Goal: Task Accomplishment & Management: Manage account settings

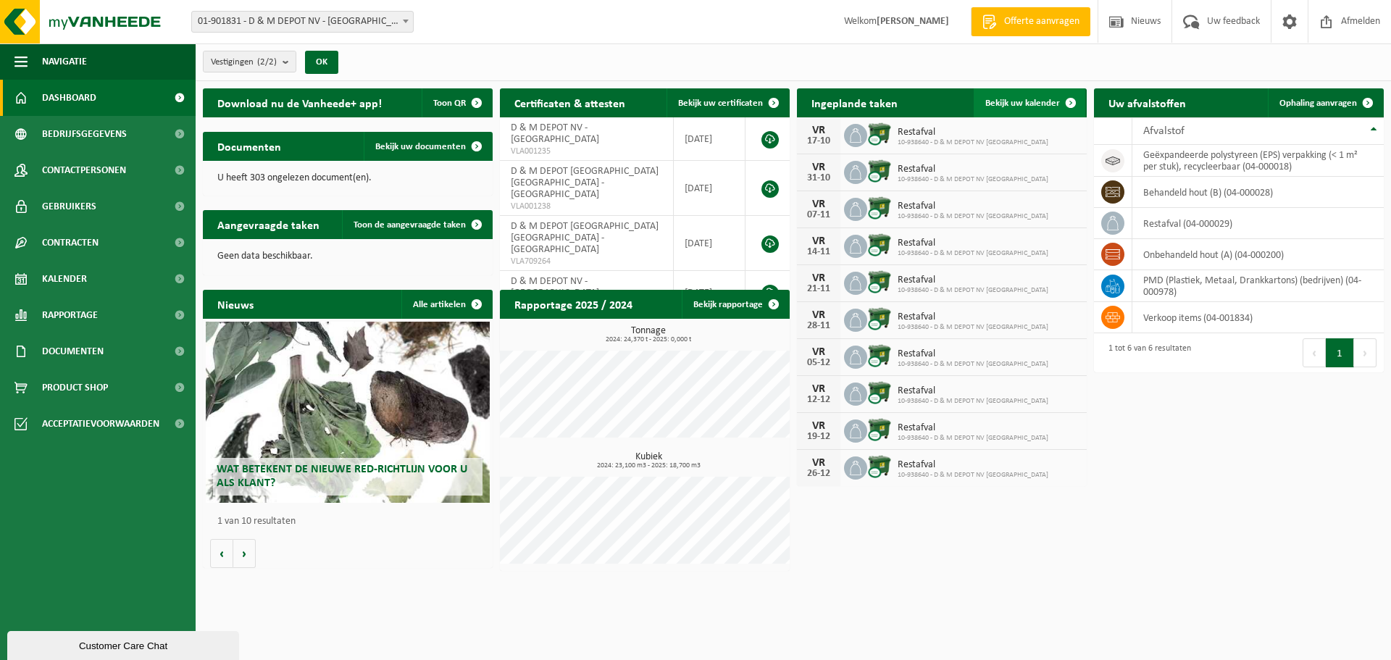
click at [1005, 101] on span "Bekijk uw kalender" at bounding box center [1022, 103] width 75 height 9
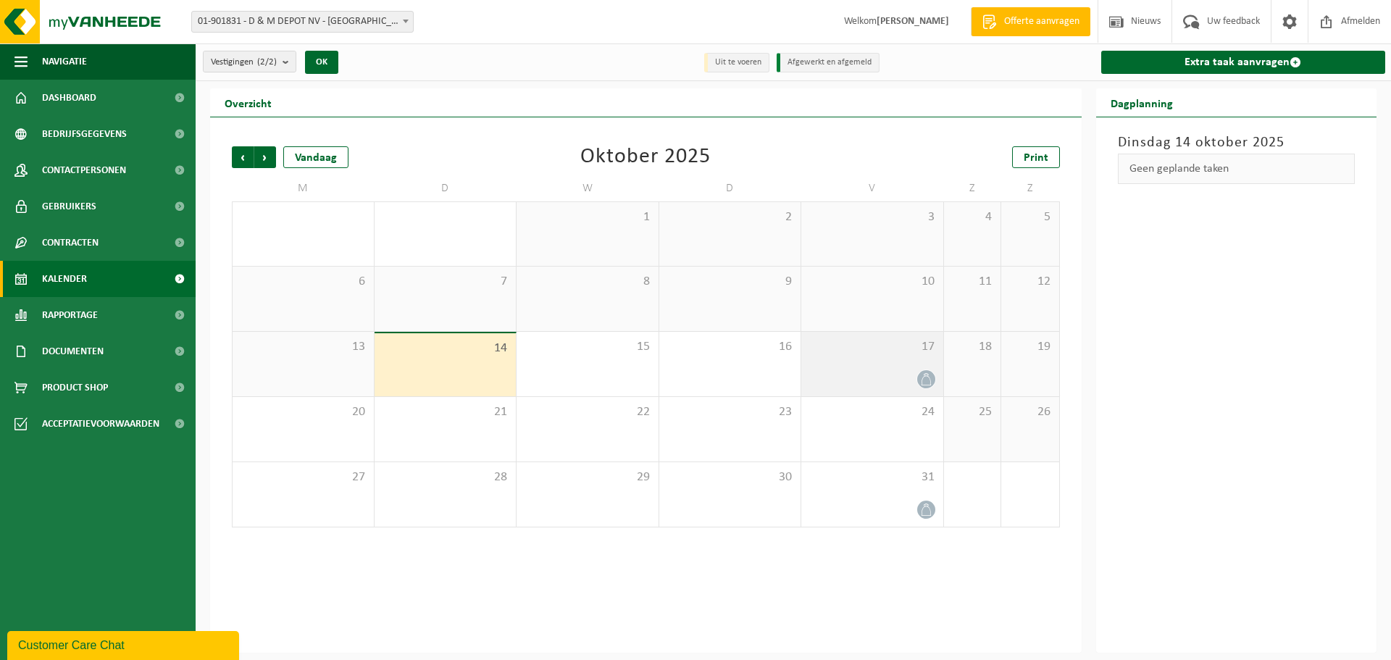
click at [932, 378] on span at bounding box center [926, 379] width 18 height 18
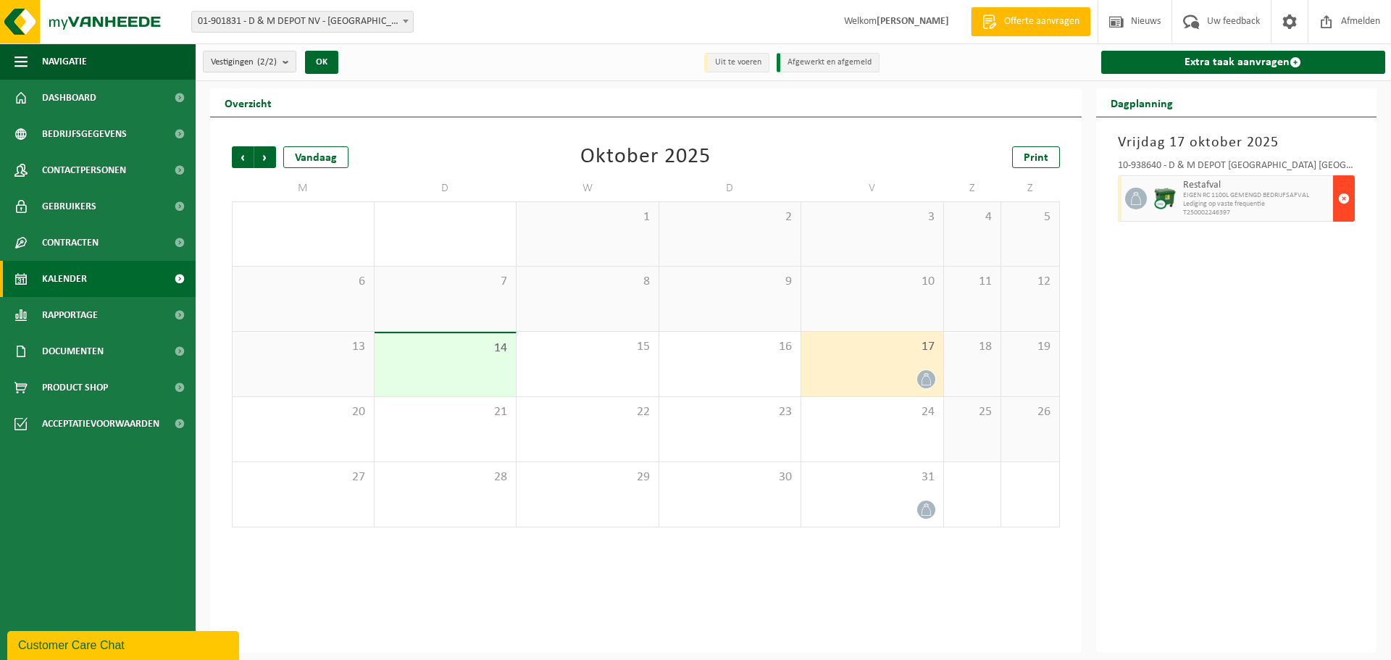
click at [1343, 198] on span "button" at bounding box center [1344, 198] width 12 height 29
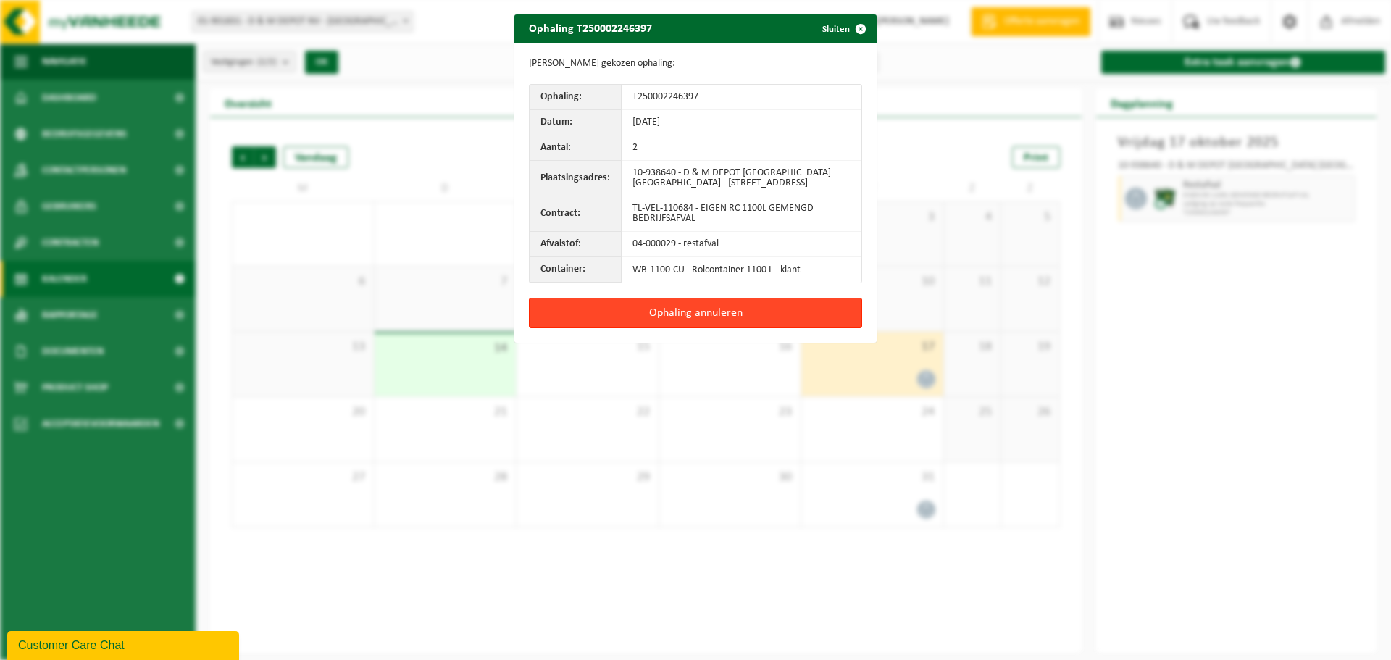
click at [642, 313] on button "Ophaling annuleren" at bounding box center [695, 313] width 333 height 30
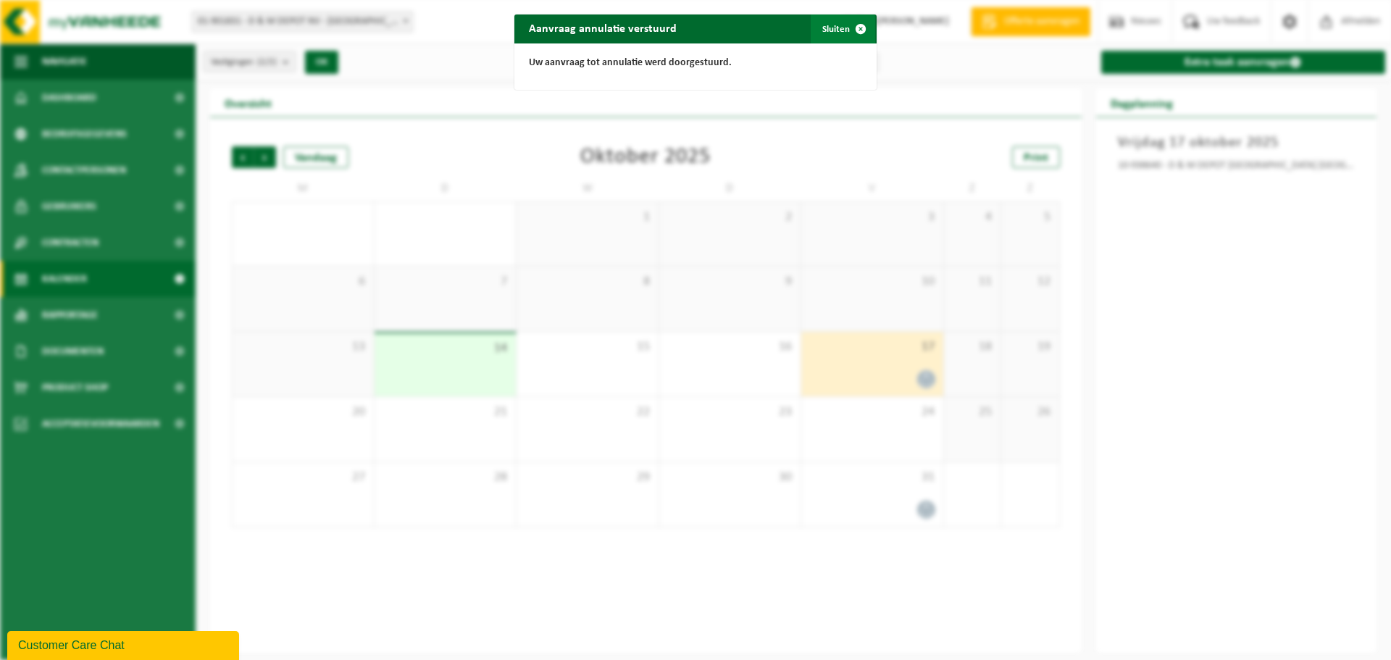
click at [826, 23] on button "Sluiten" at bounding box center [843, 28] width 64 height 29
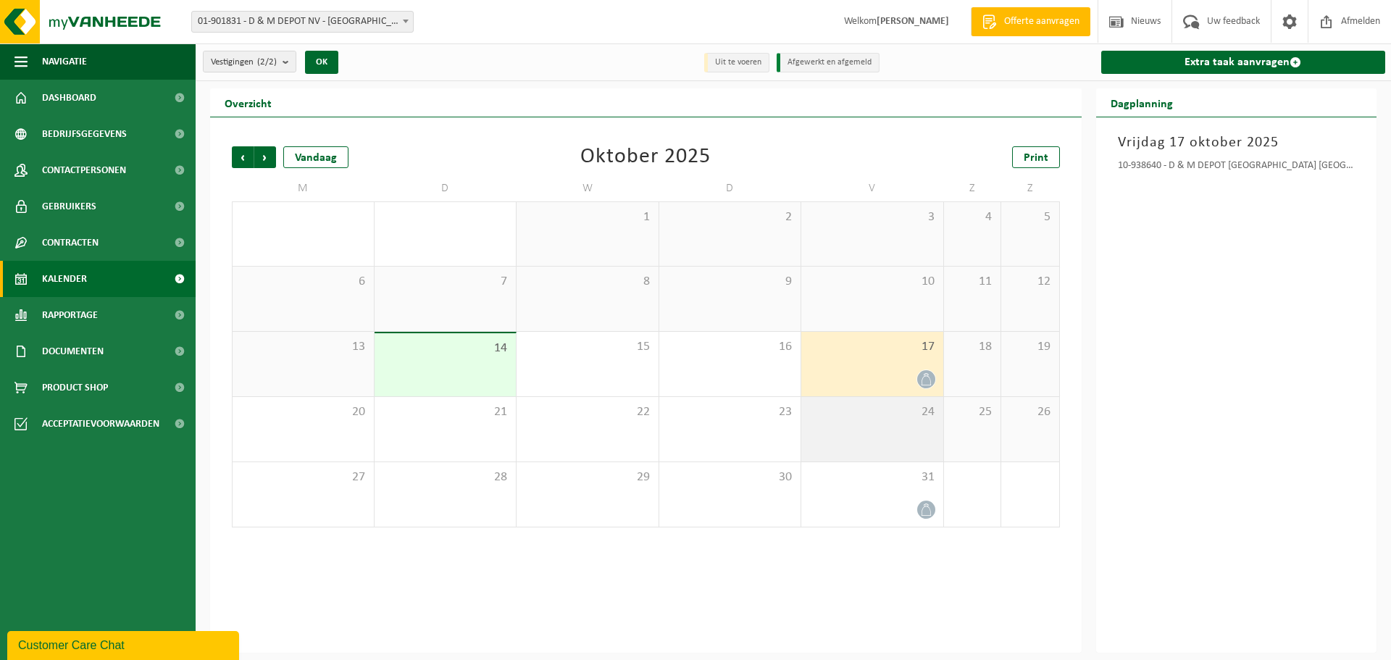
click at [894, 436] on div "24" at bounding box center [872, 429] width 142 height 64
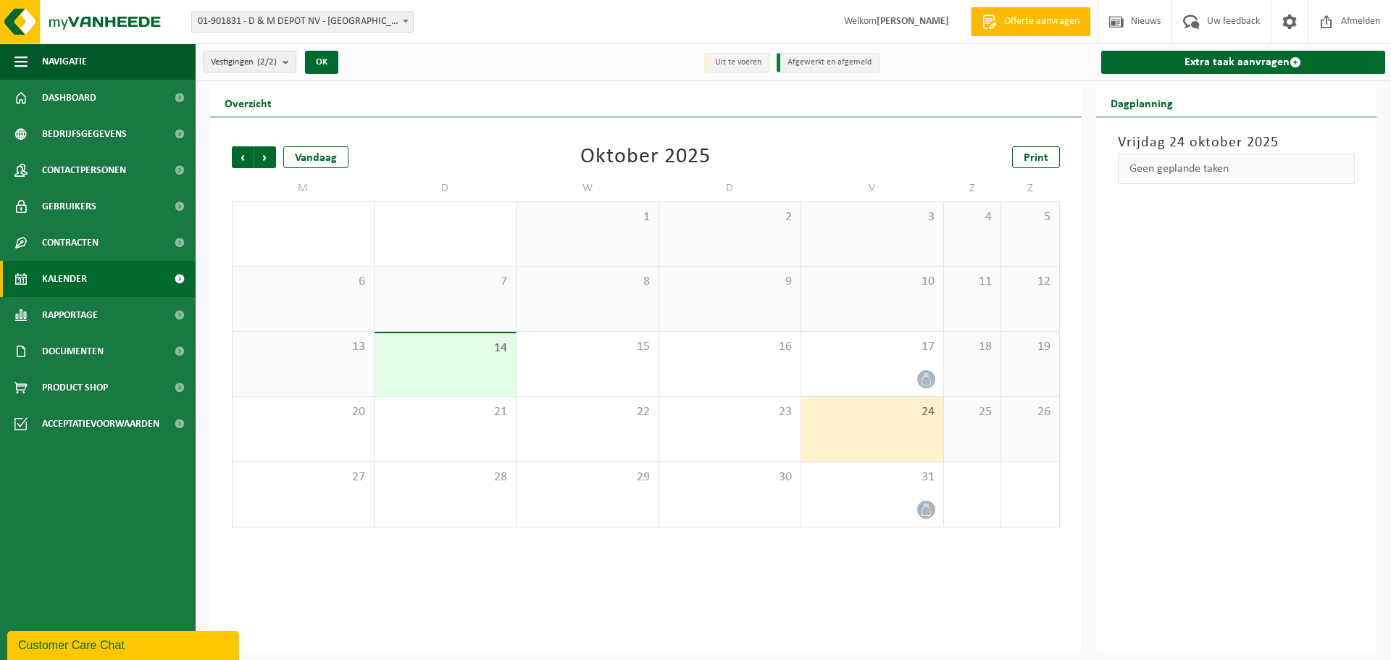
click at [896, 435] on div "24" at bounding box center [872, 429] width 142 height 64
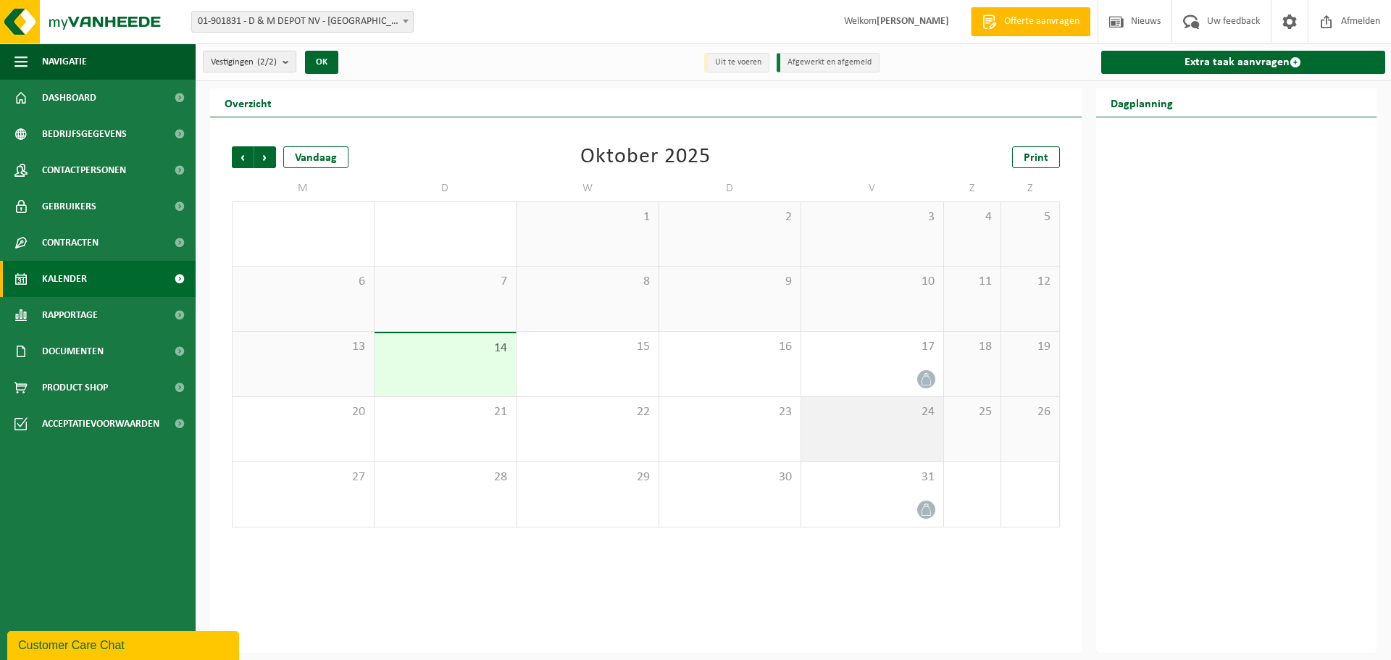
click at [896, 434] on div "24" at bounding box center [872, 429] width 142 height 64
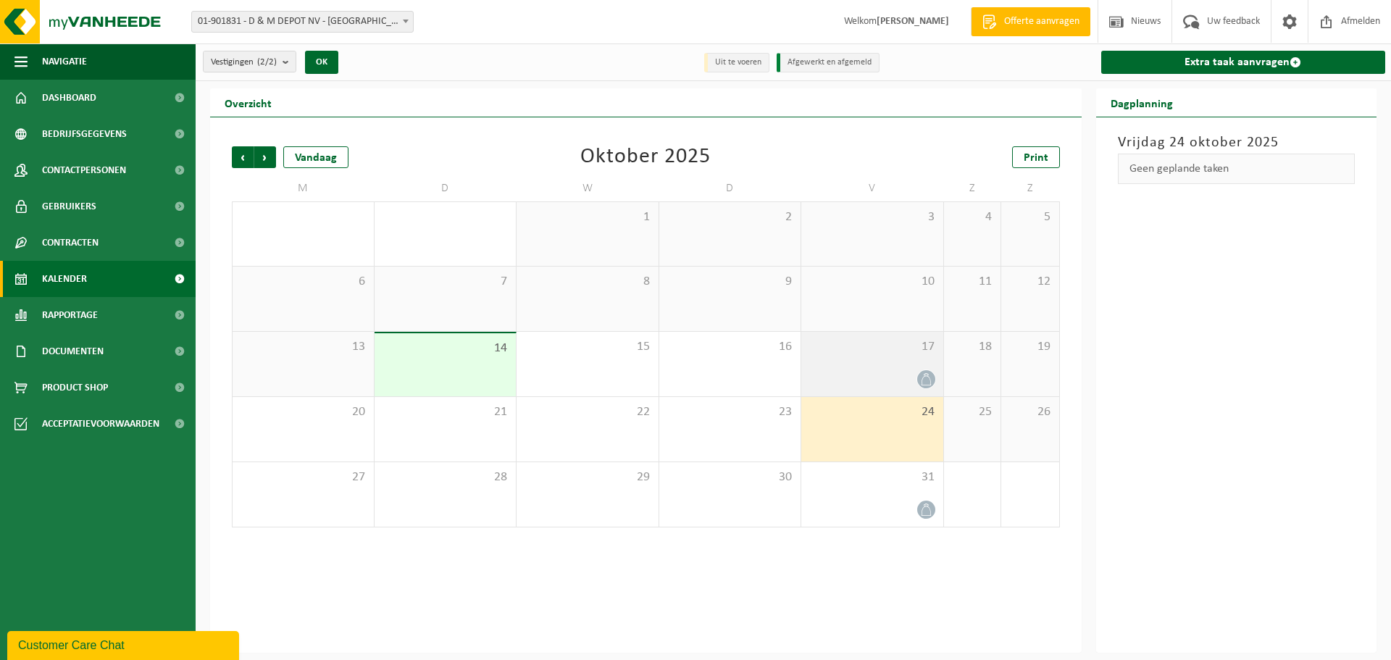
click at [910, 344] on span "17" at bounding box center [871, 347] width 127 height 16
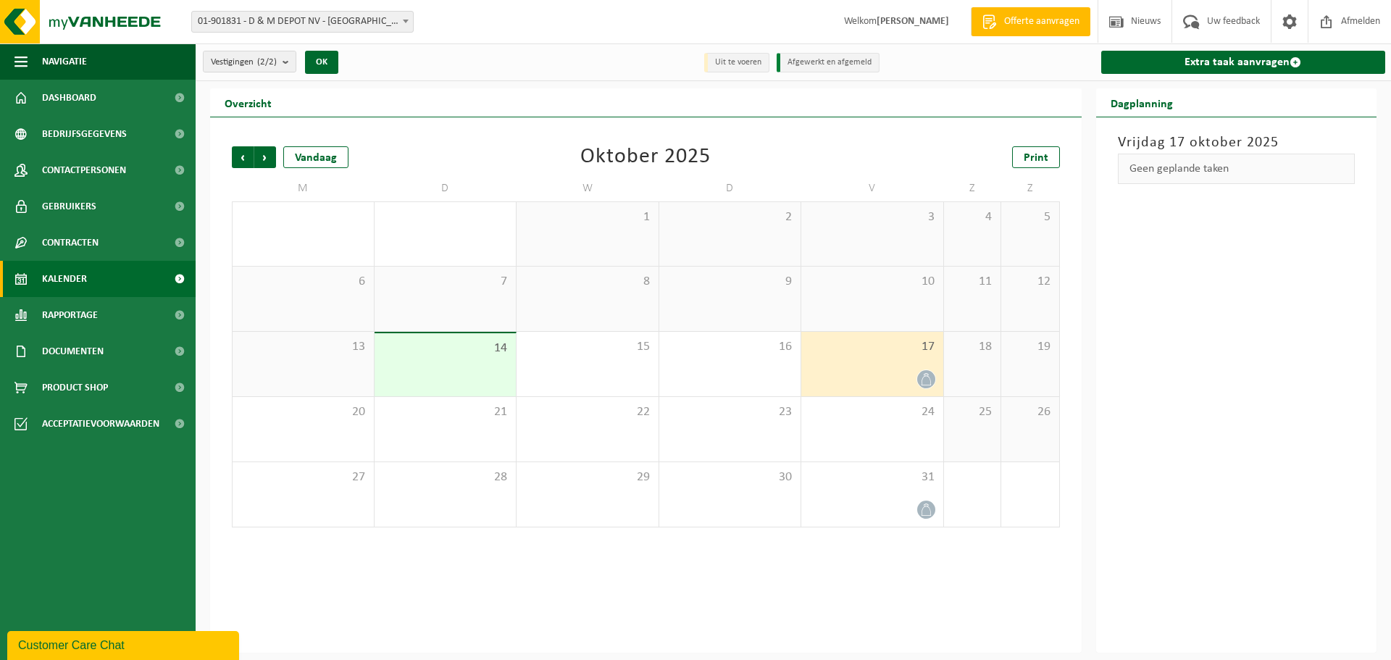
click at [929, 374] on icon at bounding box center [926, 379] width 12 height 12
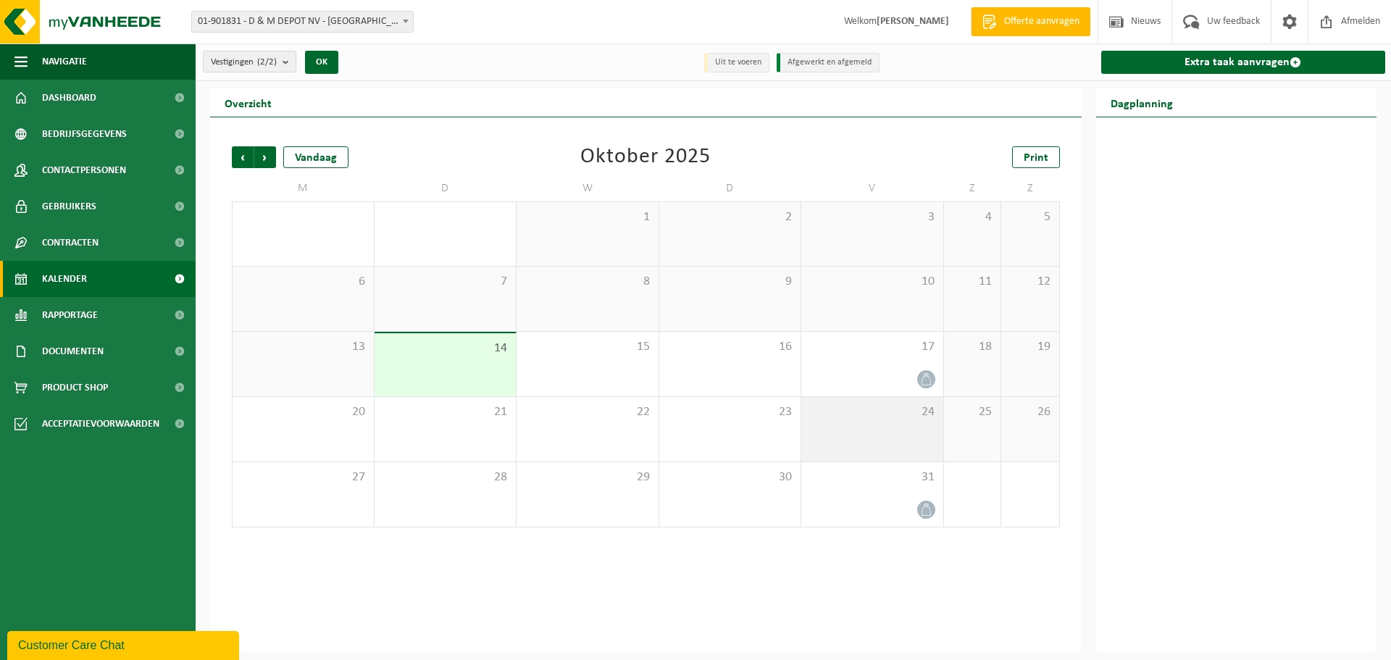
click at [917, 426] on div "24" at bounding box center [872, 429] width 142 height 64
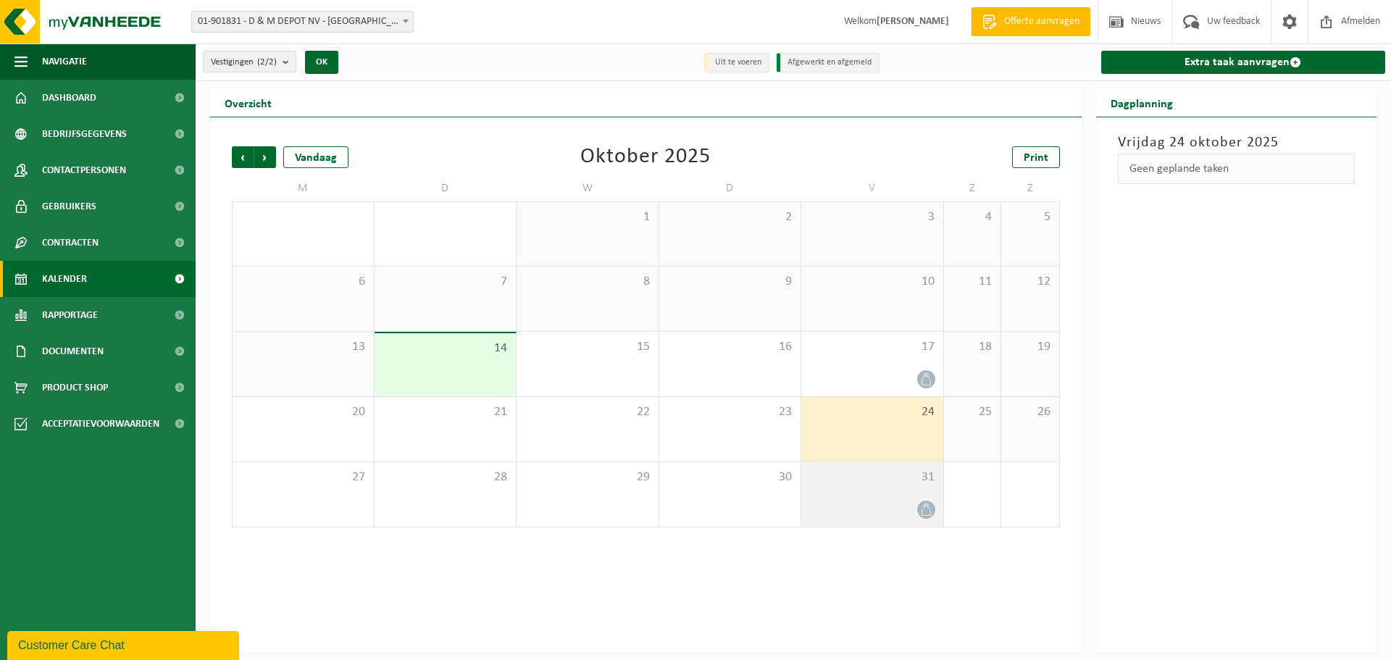
click at [926, 501] on span at bounding box center [926, 510] width 18 height 18
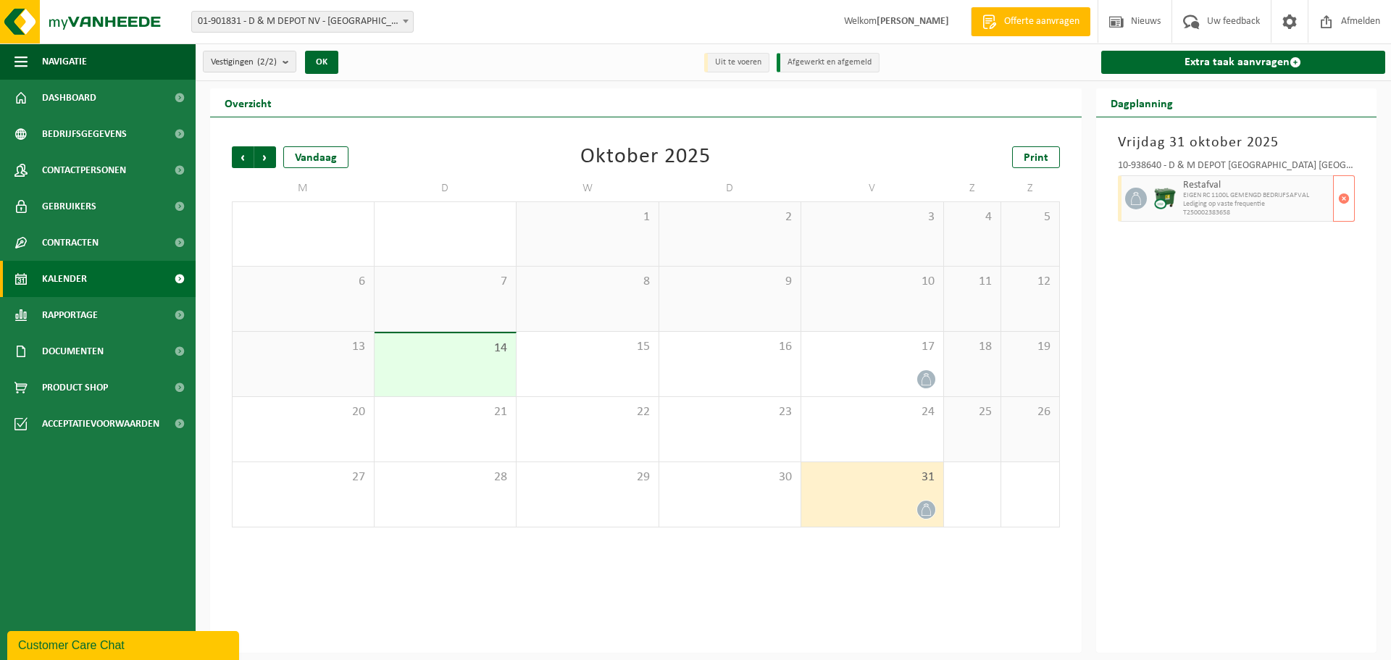
click at [1332, 198] on div "Restafval EIGEN RC 1100L GEMENGD BEDRIJFSAFVAL Lediging op vaste frequentie T25…" at bounding box center [1256, 198] width 154 height 46
click at [1341, 193] on span "button" at bounding box center [1344, 198] width 12 height 29
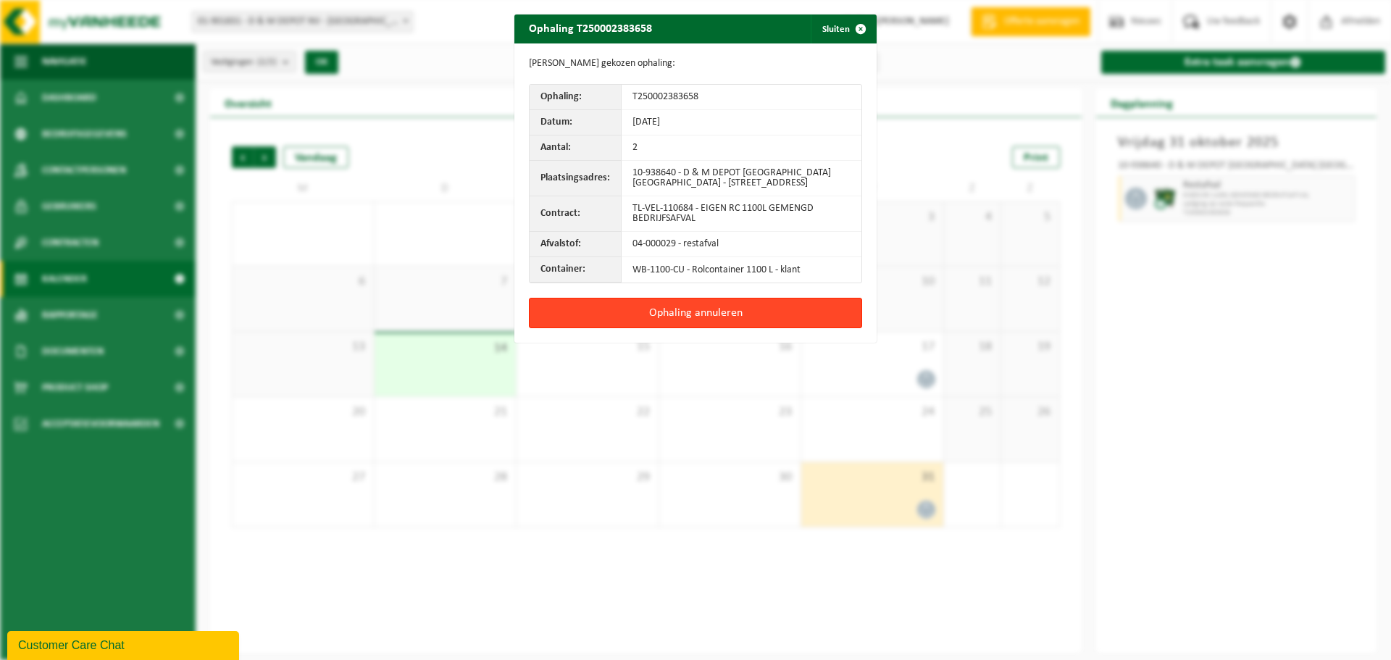
click at [731, 313] on button "Ophaling annuleren" at bounding box center [695, 313] width 333 height 30
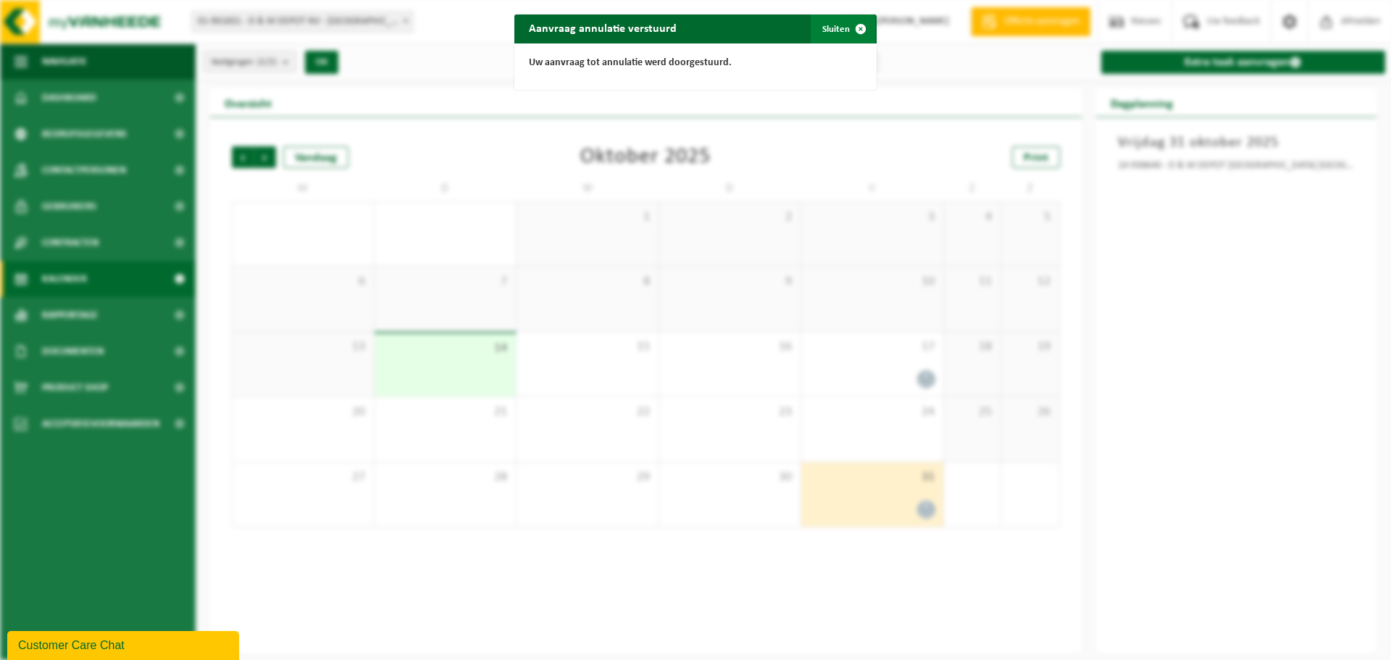
click at [846, 20] on span "button" at bounding box center [860, 28] width 29 height 29
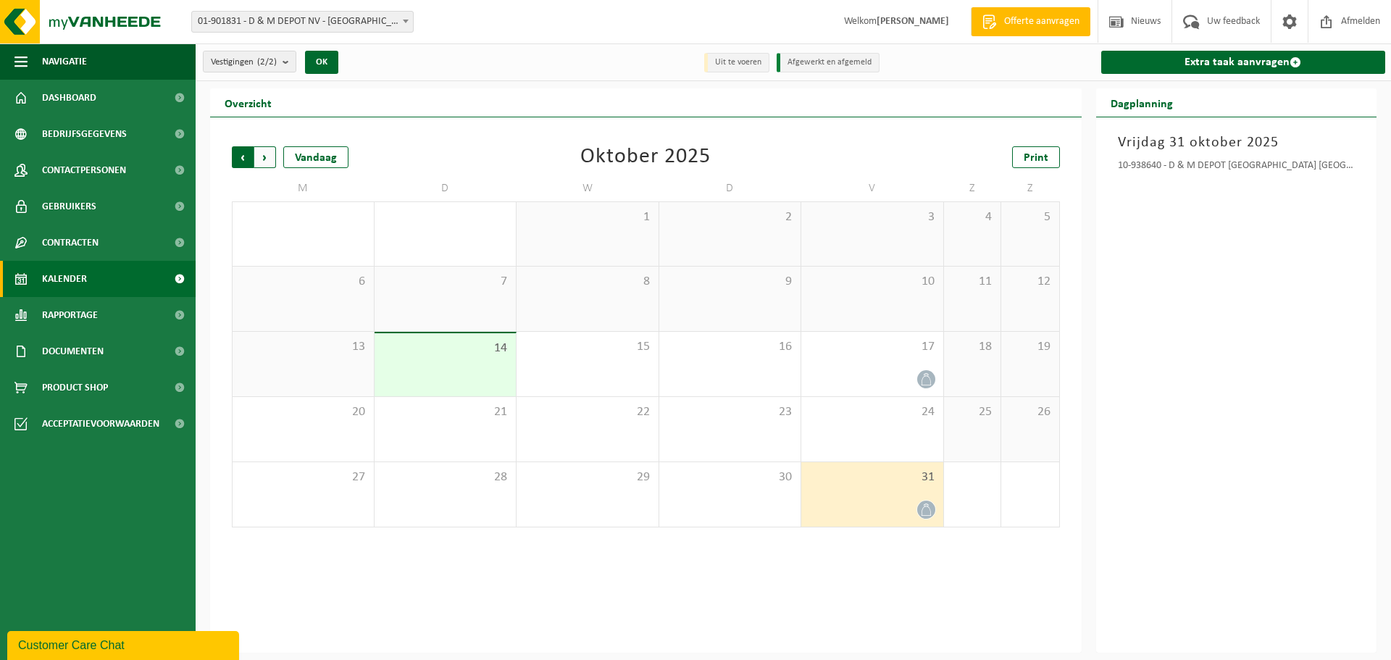
click at [267, 154] on span "Volgende" at bounding box center [265, 157] width 22 height 22
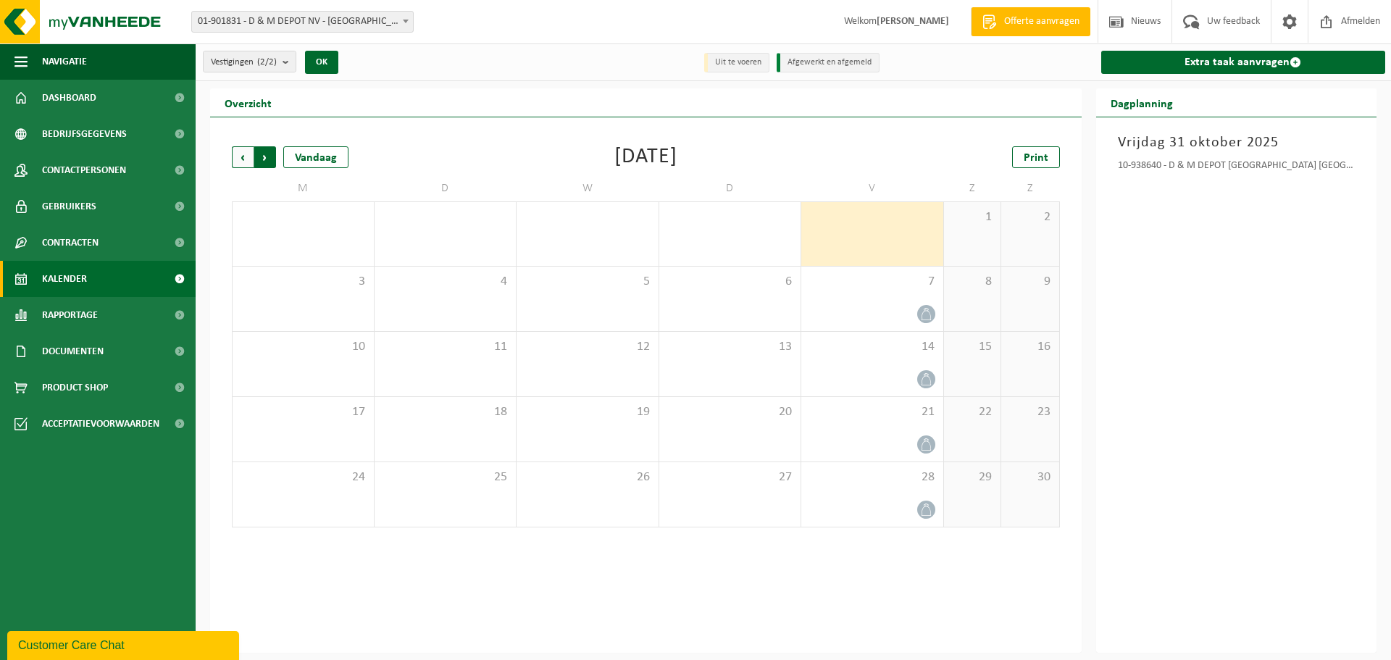
click at [235, 155] on span "Vorige" at bounding box center [243, 157] width 22 height 22
